Goal: Find specific page/section: Find specific page/section

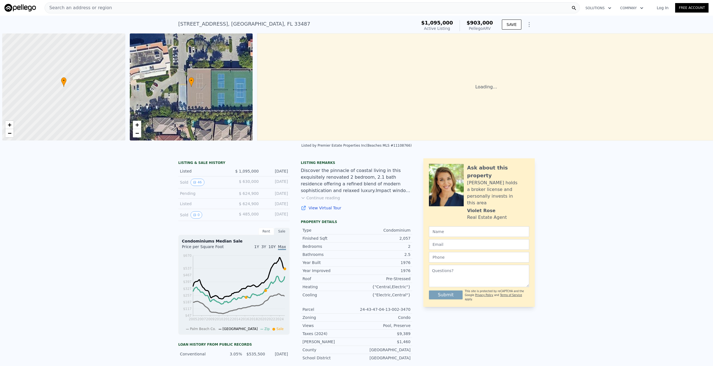
scroll to position [0, 2]
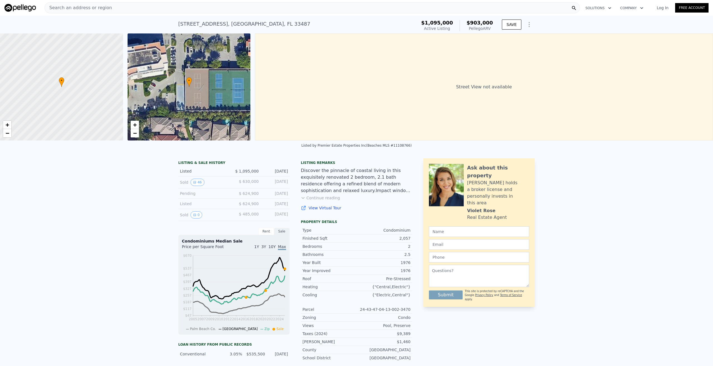
click at [127, 12] on div "Search an address or region" at bounding box center [312, 7] width 535 height 11
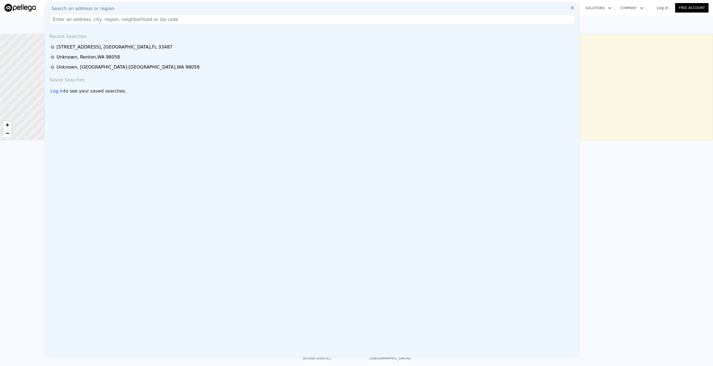
click at [128, 9] on div "Search an address or region" at bounding box center [312, 8] width 530 height 7
click at [92, 9] on span "Search an address or region" at bounding box center [80, 8] width 67 height 7
click at [7, 224] on div "LISTING & SALE HISTORY Listed $ 1,095,000 [DATE] Sold 46 $ 630,000 [DATE] Pendi…" at bounding box center [356, 304] width 713 height 301
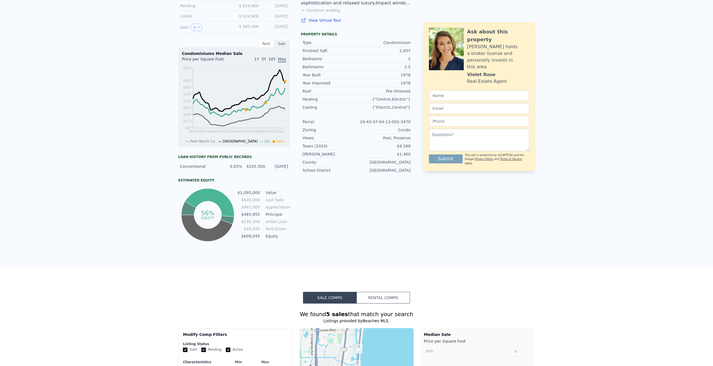
scroll to position [0, 0]
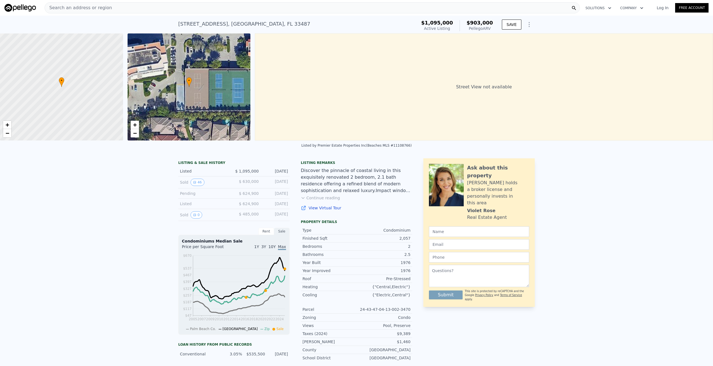
click at [138, 12] on div "Search an address or region" at bounding box center [312, 7] width 535 height 11
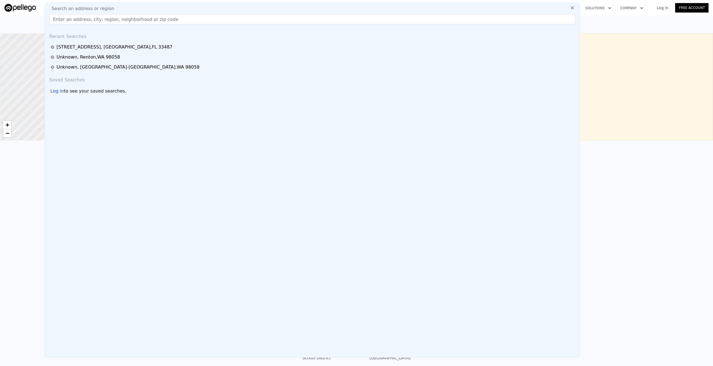
click at [140, 9] on div "Search an address or region" at bounding box center [312, 8] width 530 height 7
click at [130, 19] on input "text" at bounding box center [312, 19] width 526 height 10
click at [119, 19] on input "17838 161st" at bounding box center [312, 19] width 526 height 10
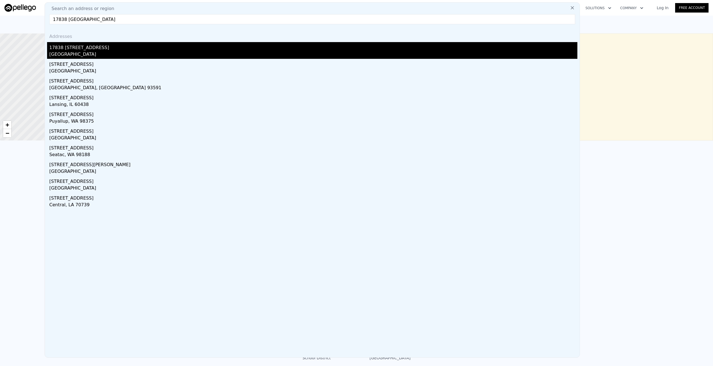
type input "17838 [GEOGRAPHIC_DATA]"
click at [79, 54] on div "[GEOGRAPHIC_DATA]" at bounding box center [313, 55] width 528 height 8
